Goal: Transaction & Acquisition: Purchase product/service

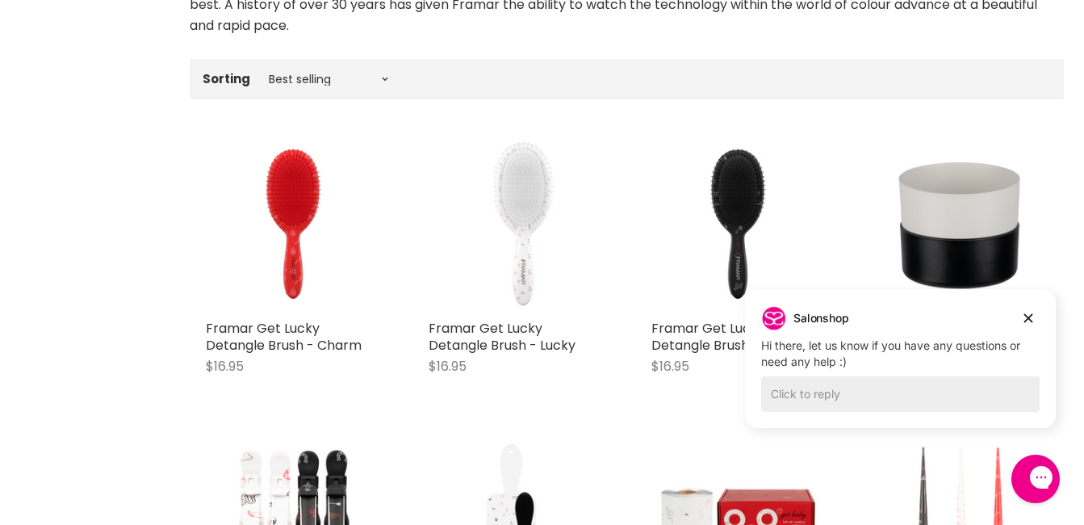
scroll to position [454, 0]
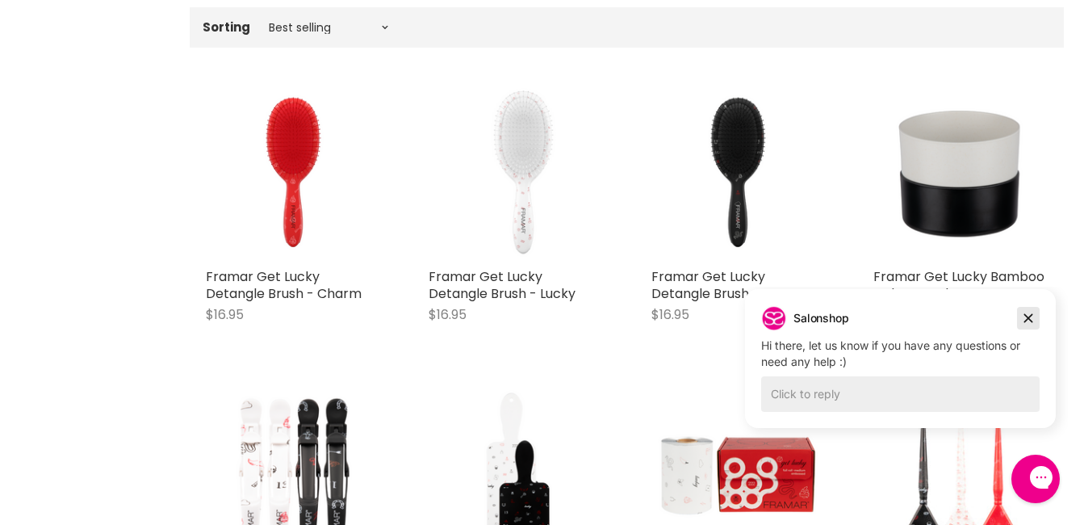
click at [1030, 314] on icon "Dismiss campaign" at bounding box center [1028, 317] width 16 height 19
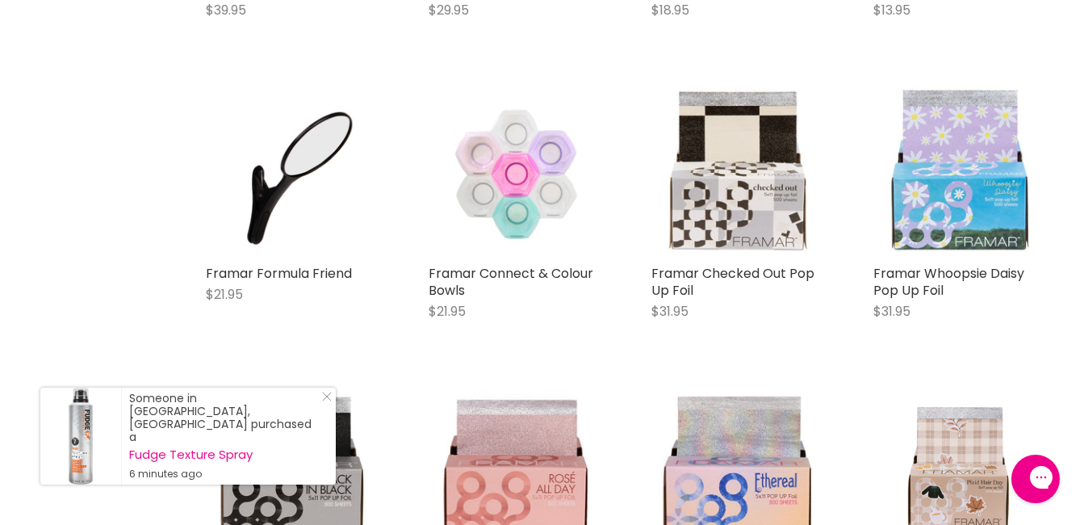
scroll to position [3228, 0]
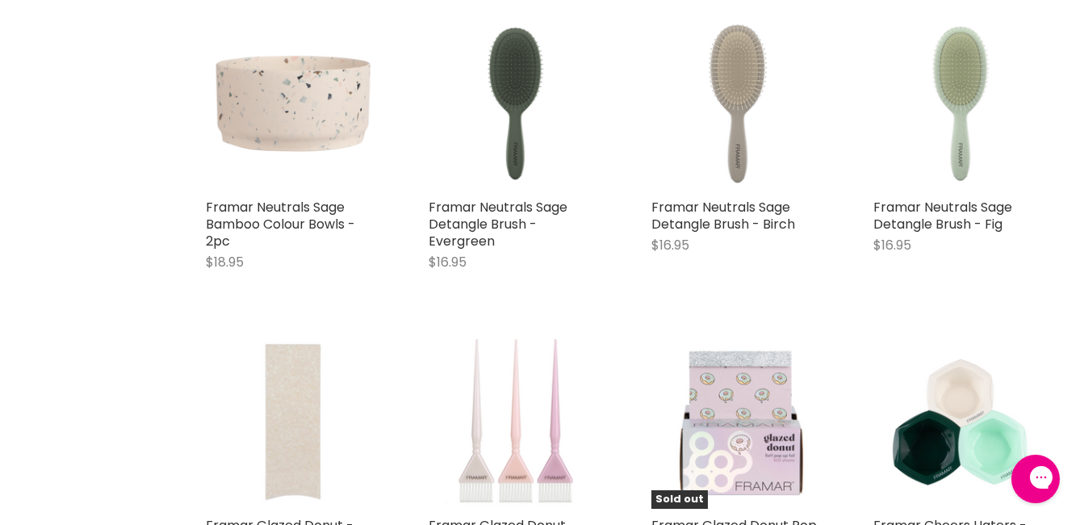
scroll to position [6049, 0]
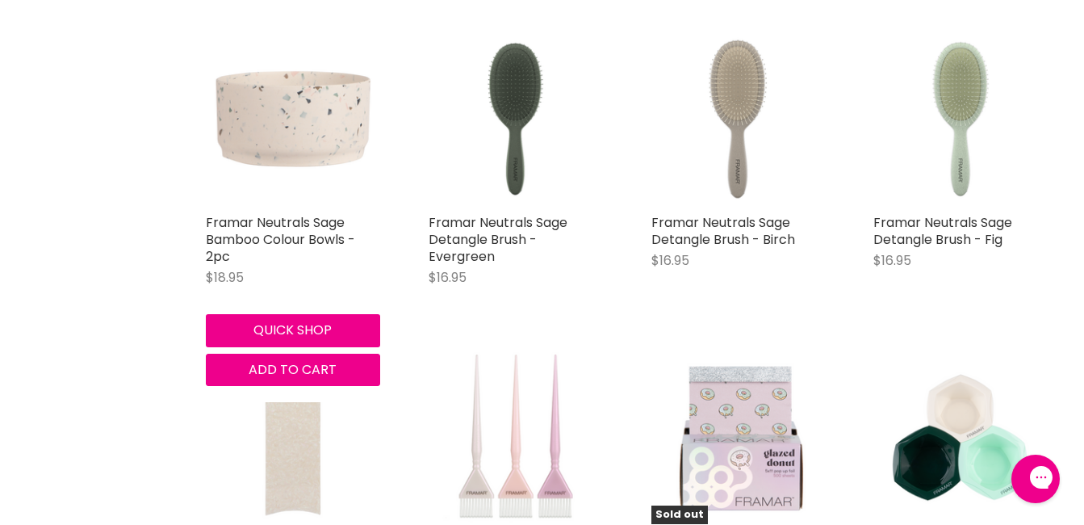
click at [270, 115] on img "Main content" at bounding box center [293, 118] width 174 height 174
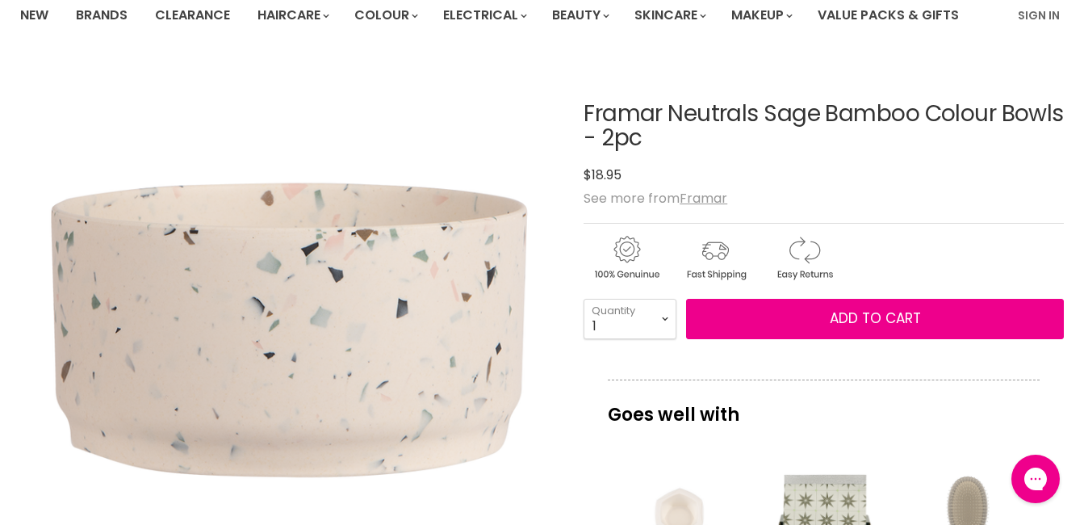
scroll to position [115, 0]
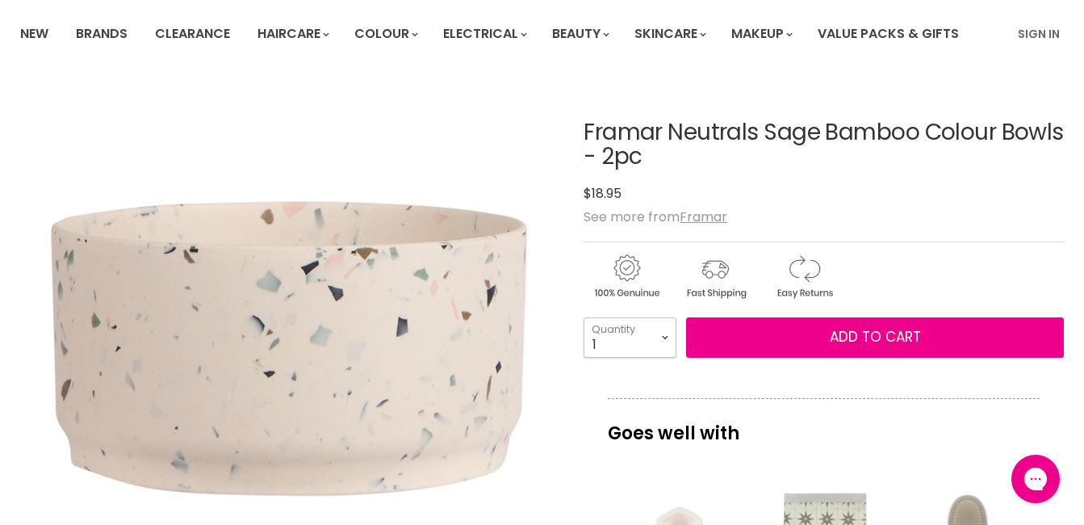
click at [658, 346] on select "1 2 3 4 5 6 7 8 9 10+" at bounding box center [630, 337] width 93 height 40
select select "3"
click at [584, 317] on select "1 2 3 4 5 6 7 8 9 10+" at bounding box center [630, 337] width 93 height 40
type input "3"
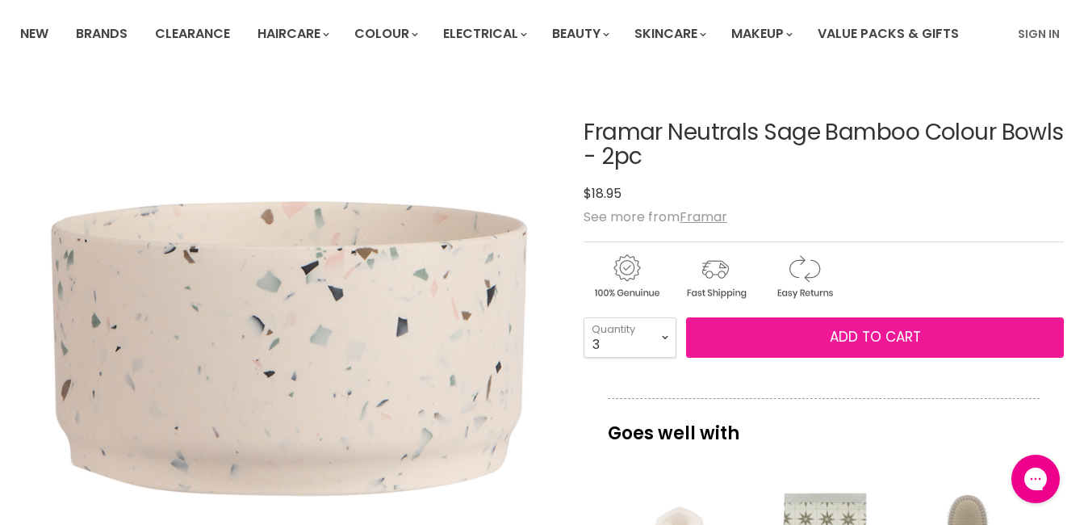
click at [852, 345] on span "Add to cart" at bounding box center [875, 336] width 91 height 19
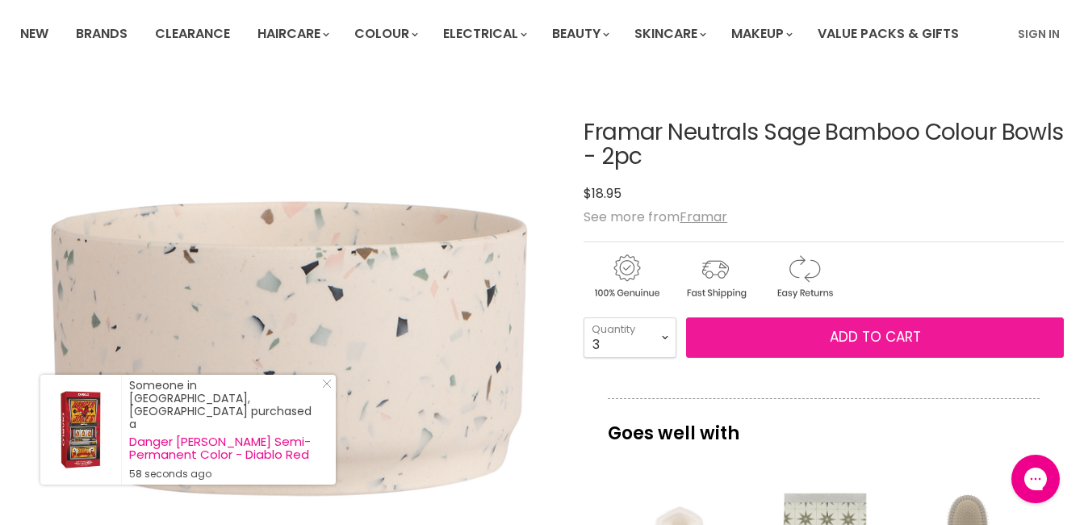
click at [827, 330] on button "Add to cart" at bounding box center [875, 337] width 378 height 40
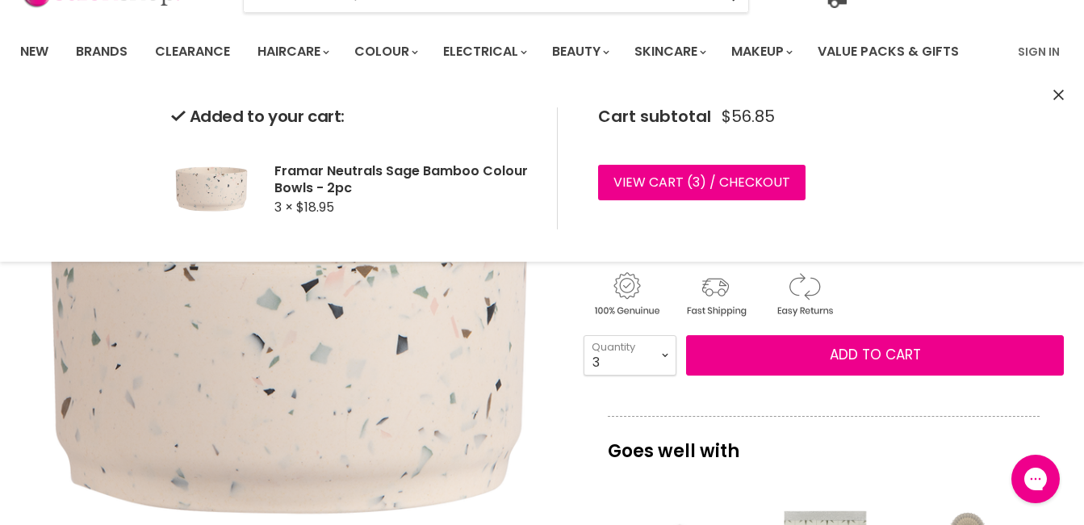
scroll to position [93, 0]
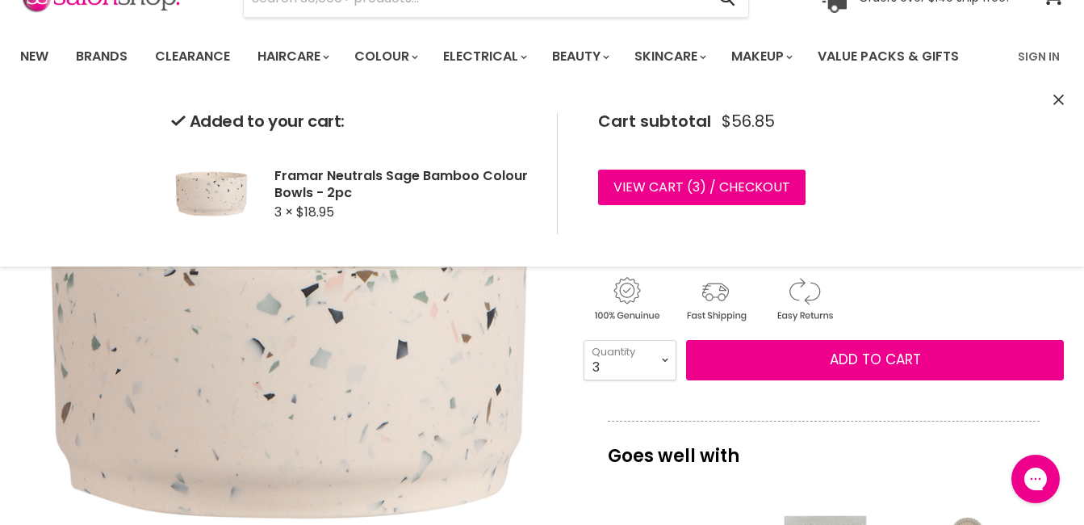
click at [1053, 100] on div "Added to your cart: Framar Neutrals Sage Bamboo Colour Bowls - 2pc 3 × $18.95 C…" at bounding box center [542, 173] width 1084 height 186
click at [1058, 100] on icon "Close" at bounding box center [1059, 99] width 10 height 10
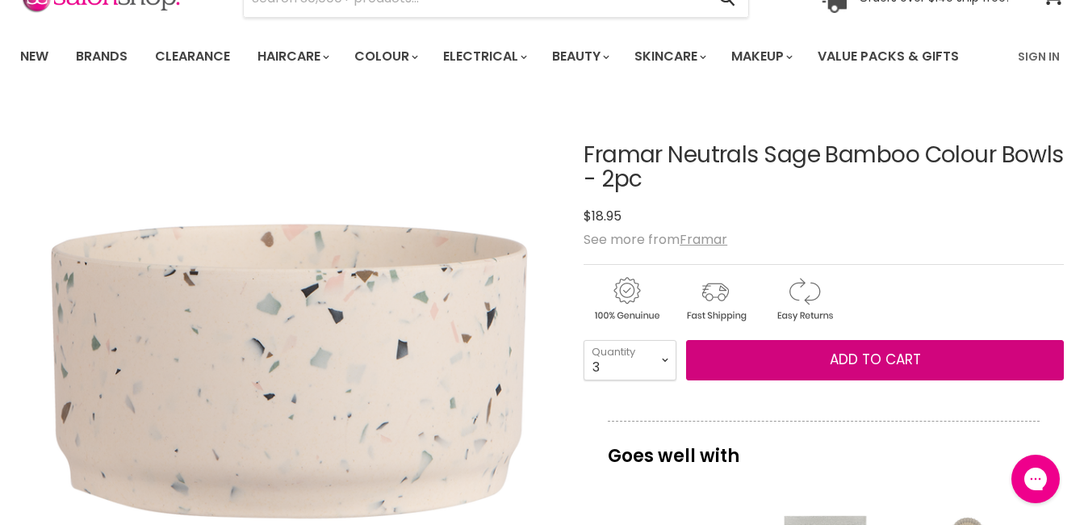
scroll to position [0, 0]
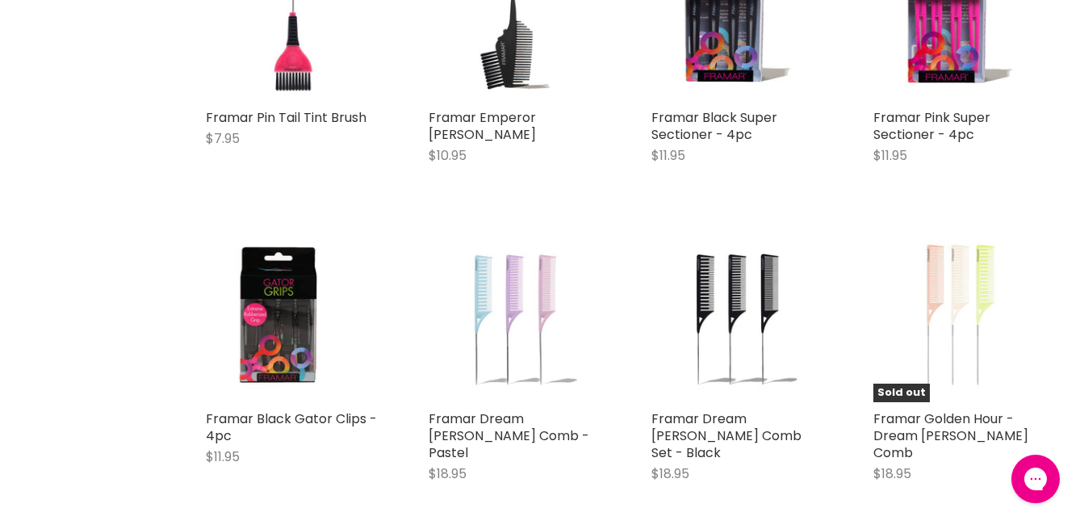
scroll to position [4620, 0]
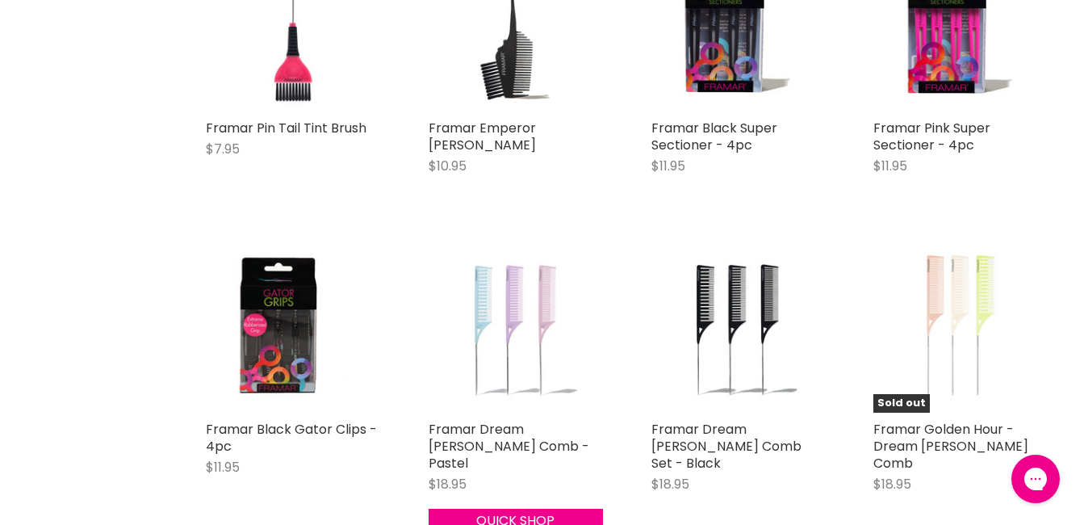
click at [539, 282] on img "Main content" at bounding box center [516, 326] width 174 height 174
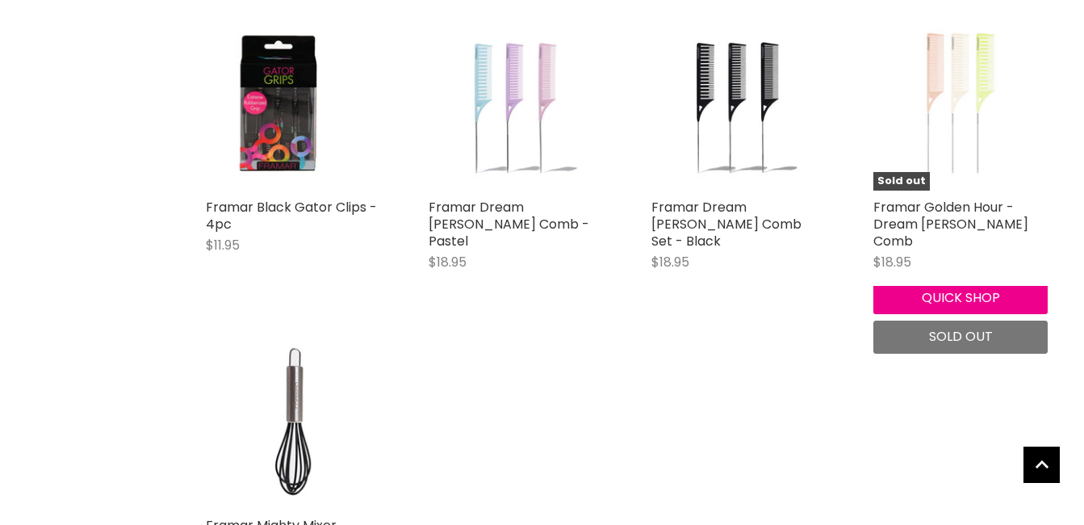
scroll to position [1126, 0]
click at [950, 114] on img "Main content" at bounding box center [960, 103] width 174 height 174
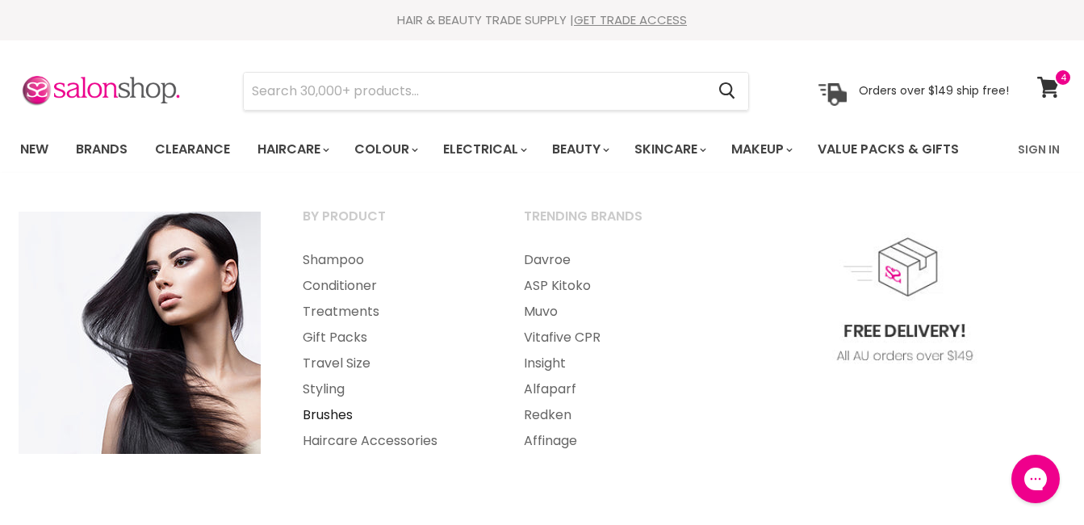
click at [346, 412] on link "Brushes" at bounding box center [392, 415] width 218 height 26
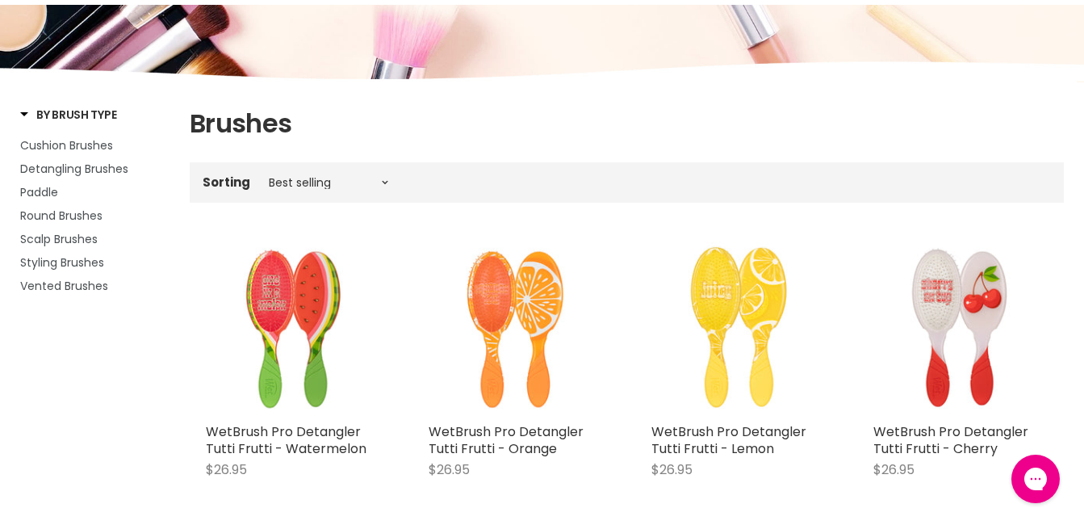
scroll to position [160, 0]
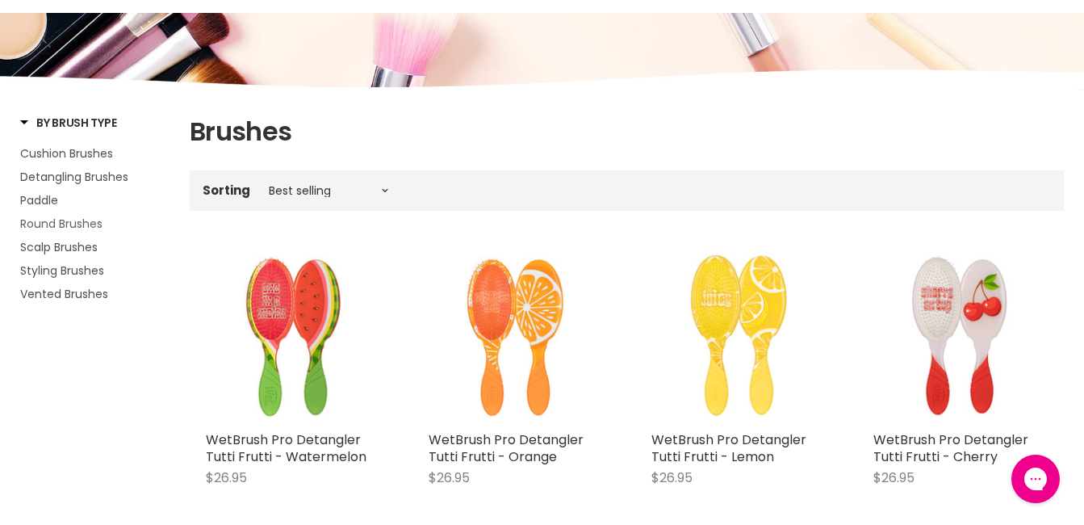
click at [71, 224] on span "Round Brushes" at bounding box center [61, 224] width 82 height 16
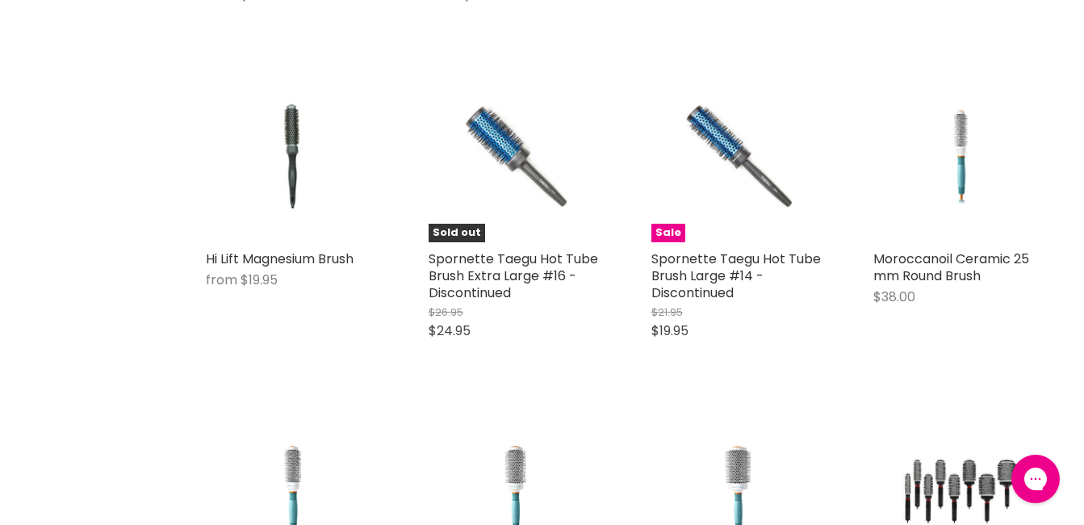
scroll to position [3573, 0]
